Goal: Go to known website: Access a specific website the user already knows

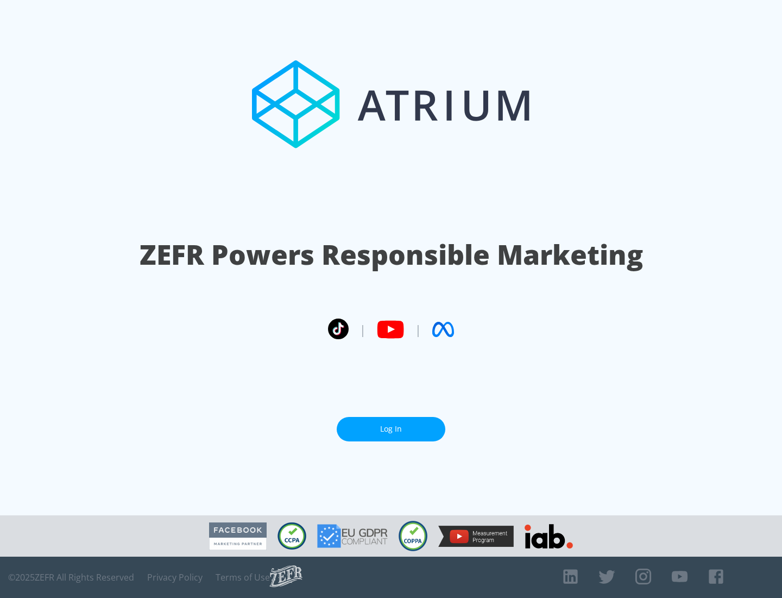
click at [391, 424] on link "Log In" at bounding box center [391, 429] width 109 height 24
